Goal: Transaction & Acquisition: Purchase product/service

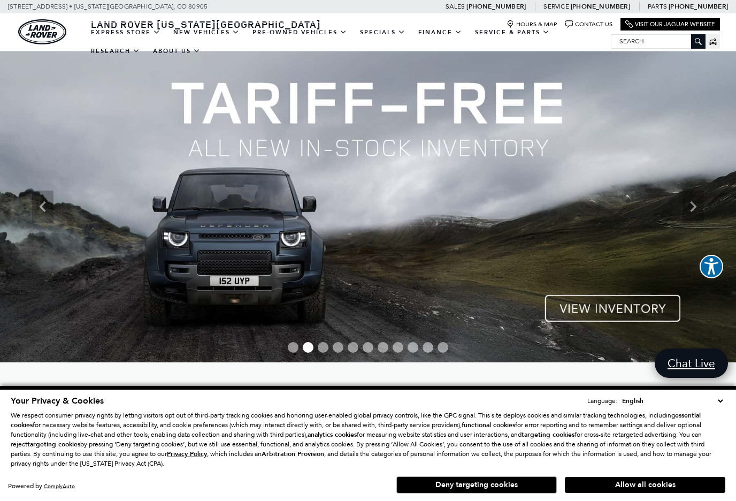
click at [0, 0] on link "View All Pre-Owned Vehicles" at bounding box center [0, 0] width 0 height 0
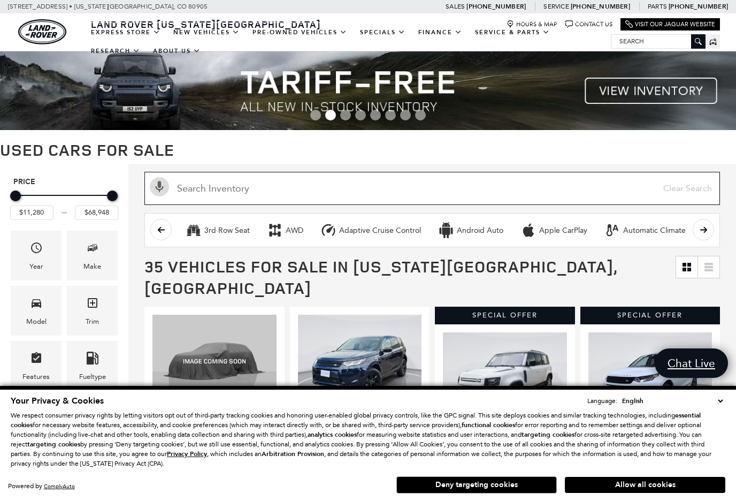
click at [205, 189] on input "text" at bounding box center [432, 188] width 576 height 33
type input "Jee"
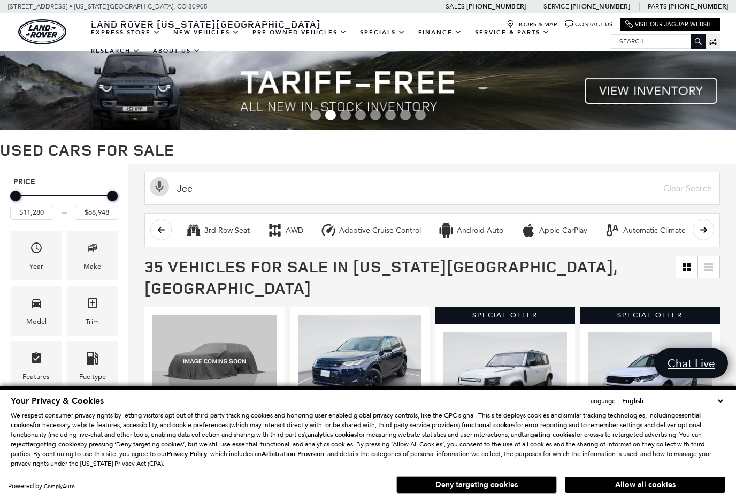
type input "$14,453"
type input "$37,523"
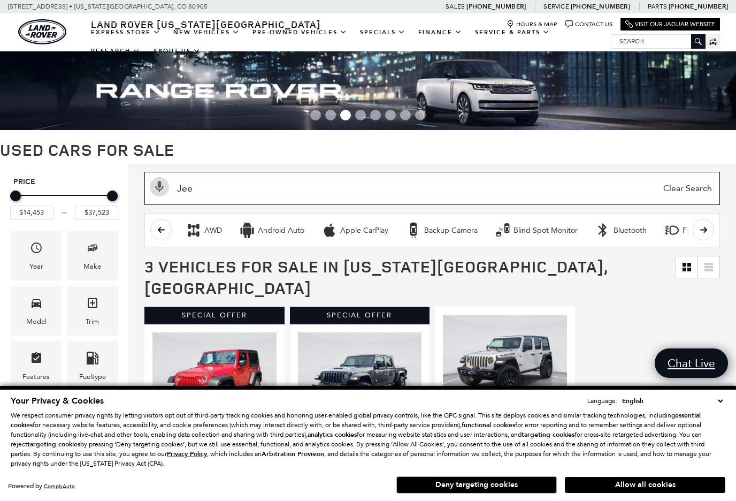
click at [300, 196] on input "Jee" at bounding box center [432, 188] width 576 height 33
type input "Jeep"
